Goal: Information Seeking & Learning: Learn about a topic

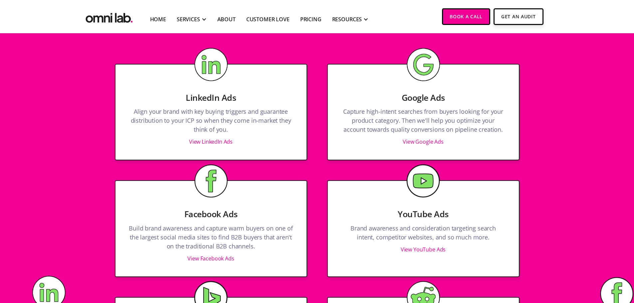
drag, startPoint x: 215, startPoint y: 232, endPoint x: 222, endPoint y: 236, distance: 8.2
click at [221, 233] on p "Build brand awareness and capture warm buyers on one of the largest social medi…" at bounding box center [211, 239] width 164 height 30
click at [243, 234] on p "Build brand awareness and capture warm buyers on one of the largest social medi…" at bounding box center [211, 239] width 164 height 30
drag, startPoint x: 228, startPoint y: 231, endPoint x: 233, endPoint y: 232, distance: 5.0
click at [231, 231] on p "Build brand awareness and capture warm buyers on one of the largest social medi…" at bounding box center [211, 239] width 164 height 30
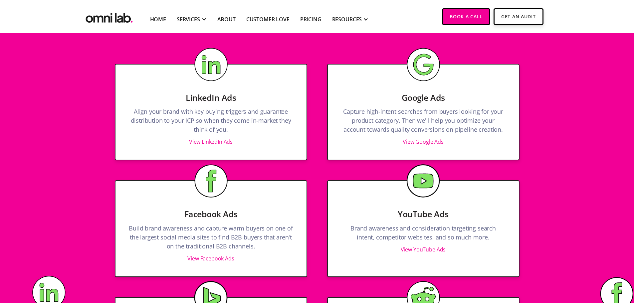
click at [249, 230] on p "Build brand awareness and capture warm buyers on one of the largest social medi…" at bounding box center [211, 239] width 164 height 30
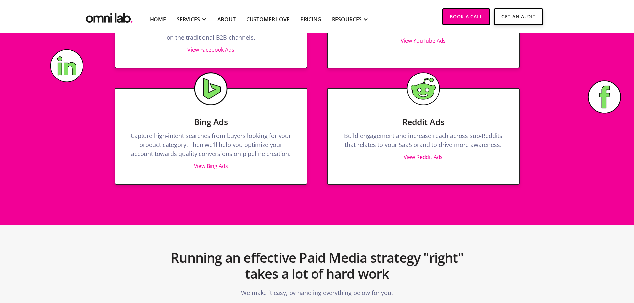
scroll to position [931, 0]
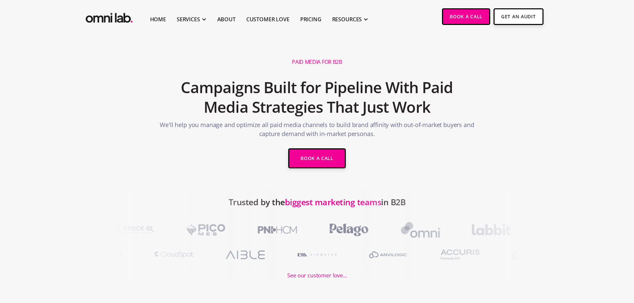
drag, startPoint x: 558, startPoint y: 99, endPoint x: 520, endPoint y: -10, distance: 115.5
drag, startPoint x: 390, startPoint y: 80, endPoint x: 343, endPoint y: 79, distance: 46.9
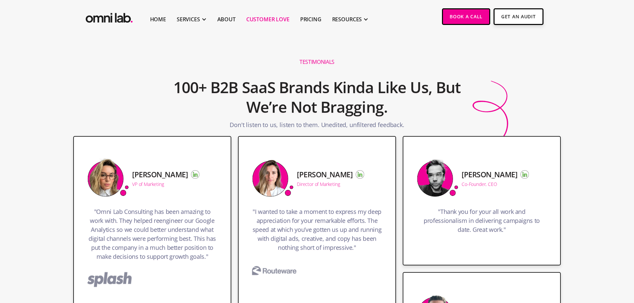
click at [315, 202] on div ""I wanted to take a moment to express my deep appreciation for your remarkable …" at bounding box center [317, 232] width 130 height 70
drag, startPoint x: 343, startPoint y: 205, endPoint x: 313, endPoint y: 47, distance: 160.8
